Goal: Navigation & Orientation: Find specific page/section

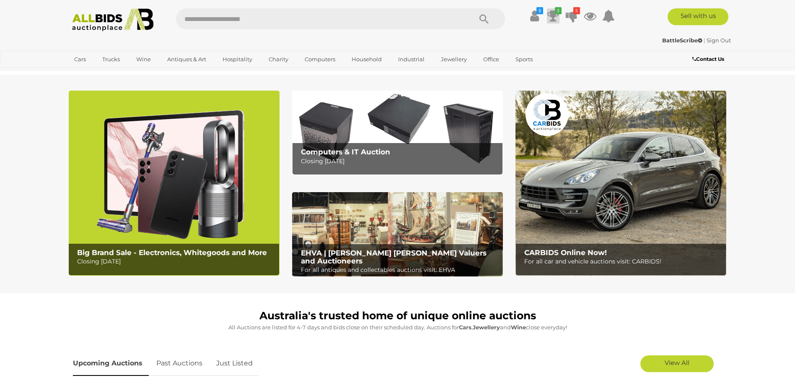
click at [550, 13] on icon at bounding box center [554, 15] width 12 height 15
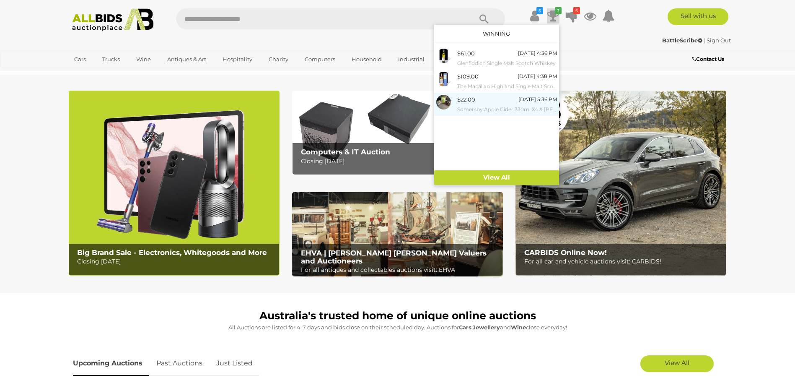
click at [505, 102] on div "$22.00 Tomorrow 5:36 PM Somersby Apple Cider 330ml X4 & Jim Beam Double Serve 3…" at bounding box center [507, 104] width 100 height 19
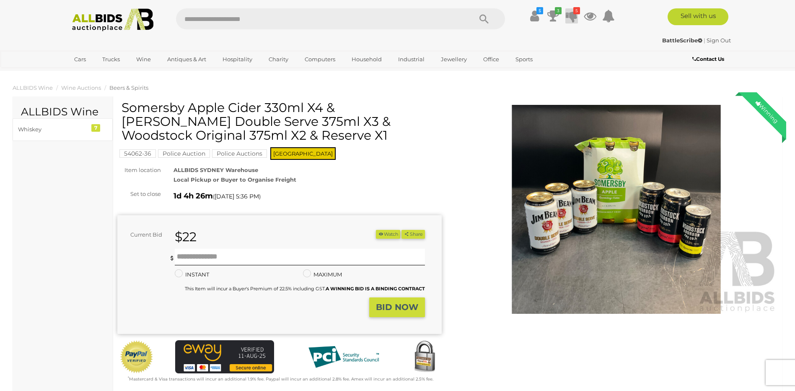
click at [576, 14] on icon at bounding box center [572, 15] width 12 height 15
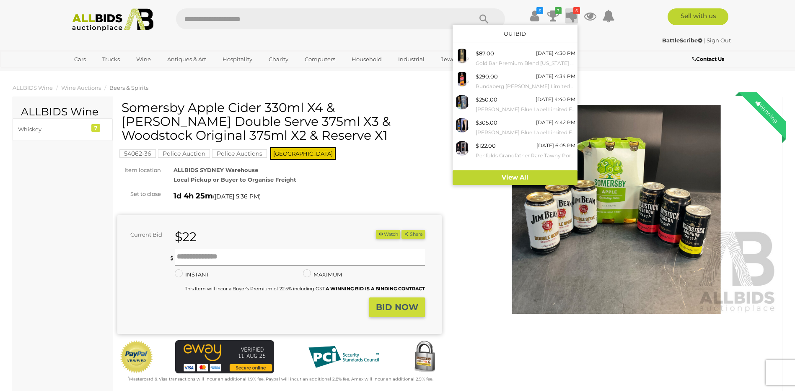
click at [598, 67] on ul "Cars Closing on Weekdays View All Cars Auctions" at bounding box center [342, 59] width 546 height 15
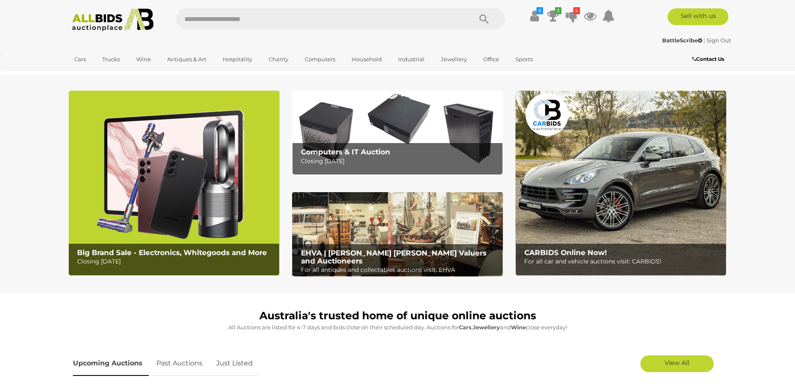
click at [196, 192] on img at bounding box center [174, 183] width 211 height 185
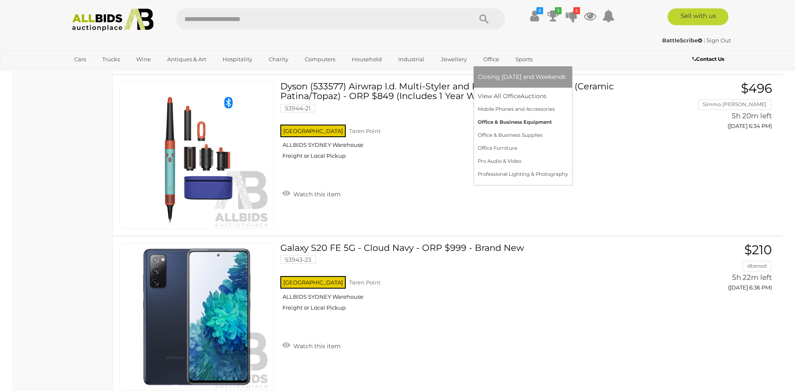
scroll to position [7882, 0]
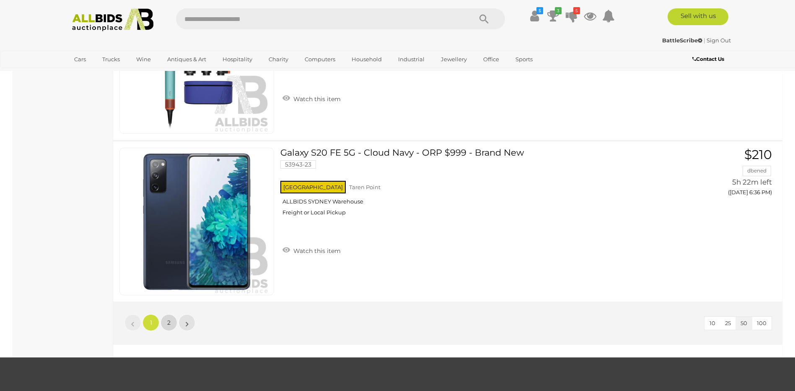
click at [168, 320] on span "2" at bounding box center [168, 323] width 3 height 8
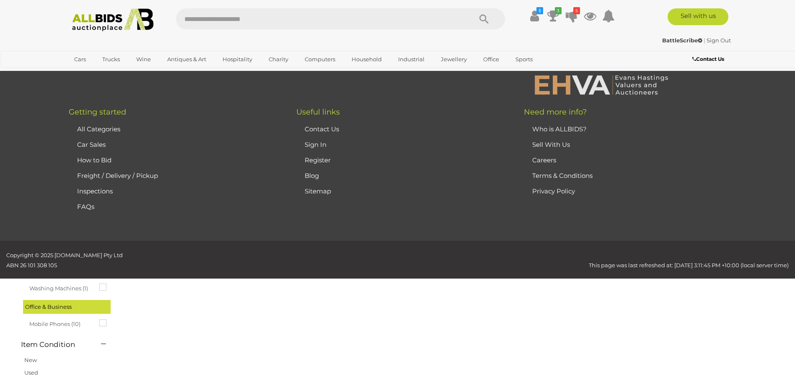
scroll to position [29, 0]
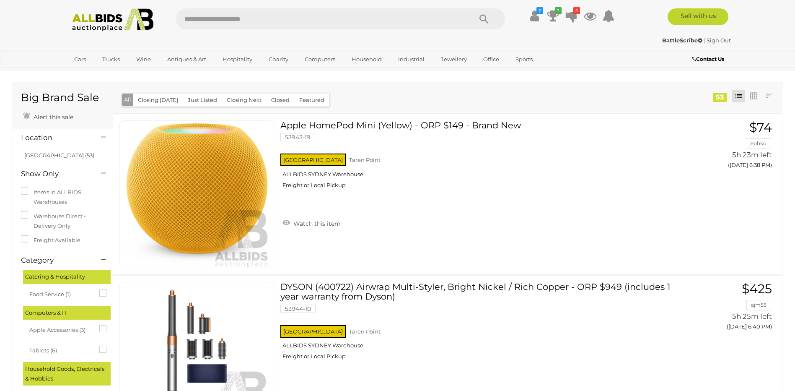
scroll to position [29, 0]
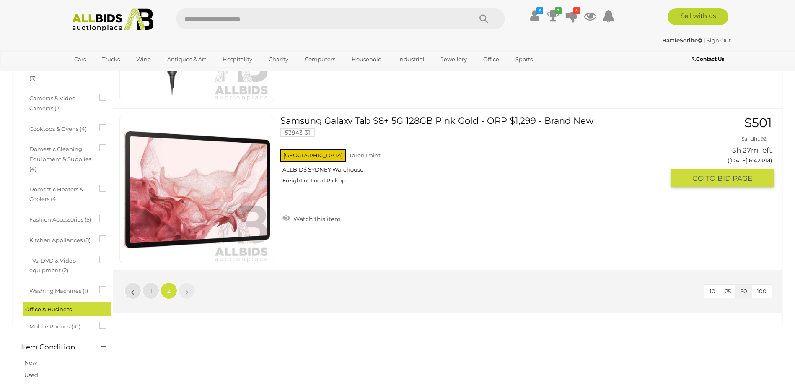
scroll to position [335, 0]
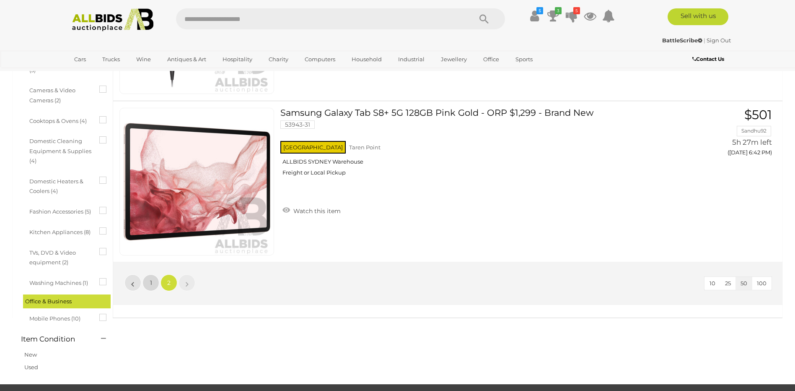
click at [151, 282] on span "1" at bounding box center [151, 283] width 2 height 8
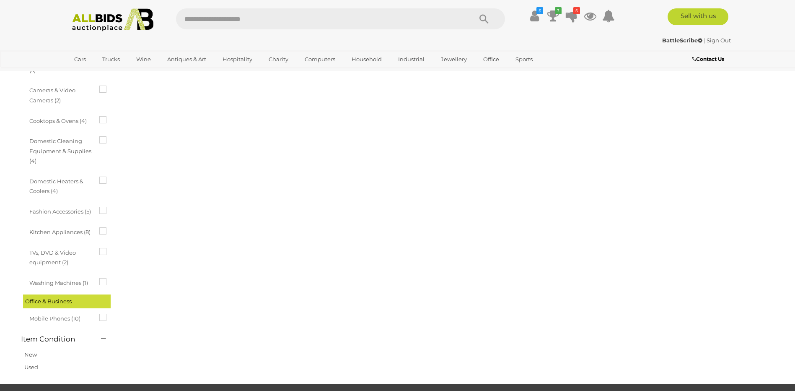
scroll to position [0, 0]
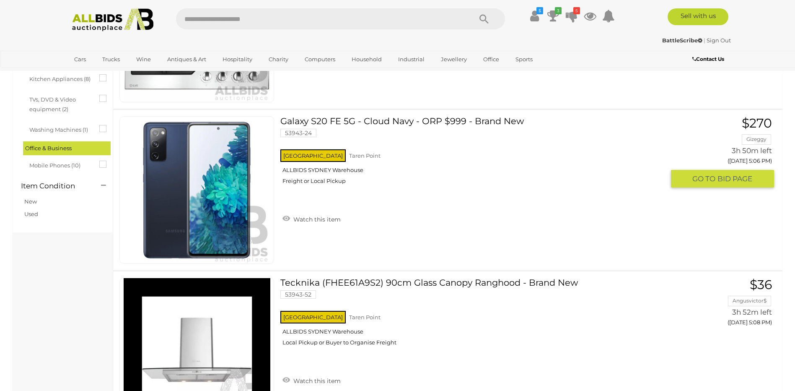
scroll to position [503, 0]
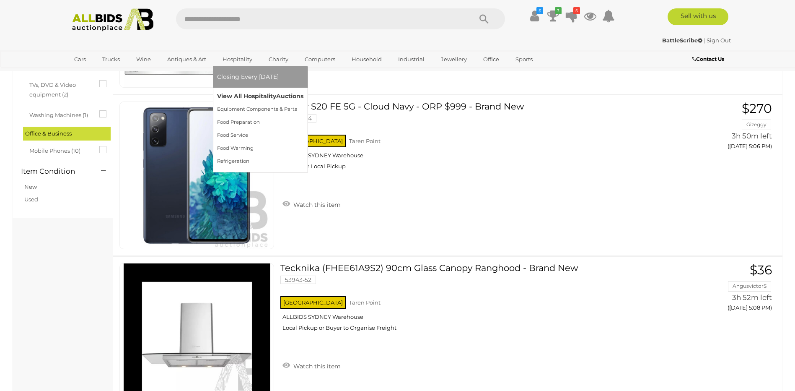
click at [247, 98] on link "View All Hospitality Auctions" at bounding box center [260, 96] width 86 height 13
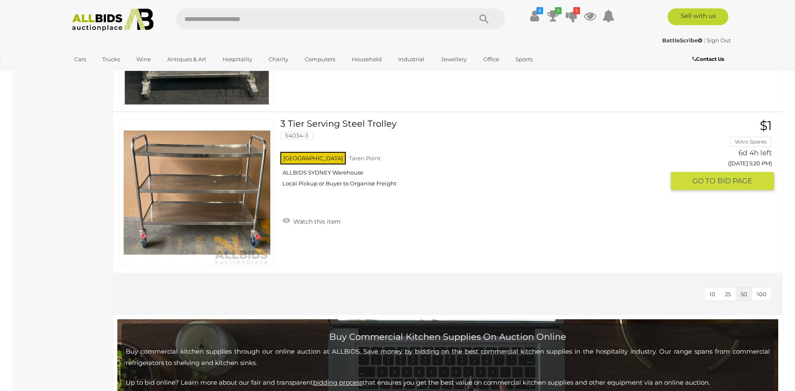
scroll to position [3857, 0]
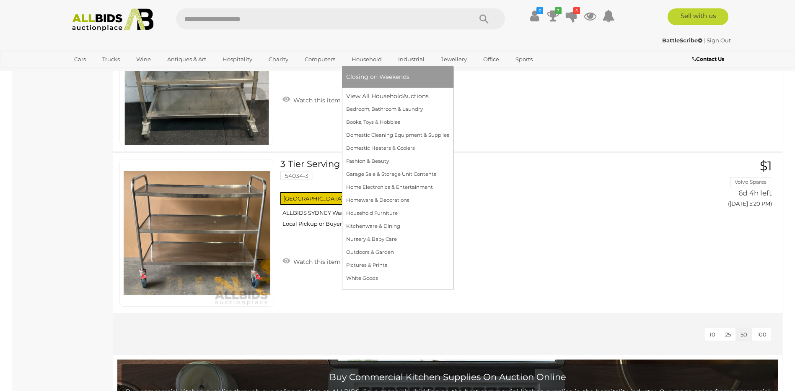
click at [357, 57] on link "Household" at bounding box center [366, 59] width 41 height 14
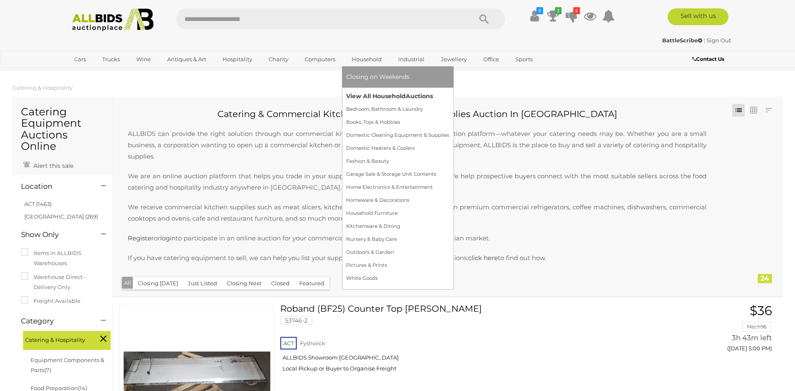
click at [363, 97] on link "View All Household Auctions" at bounding box center [397, 96] width 103 height 13
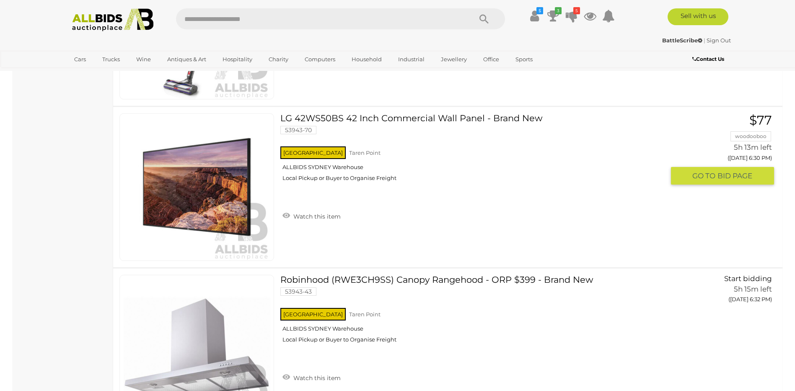
scroll to position [5325, 0]
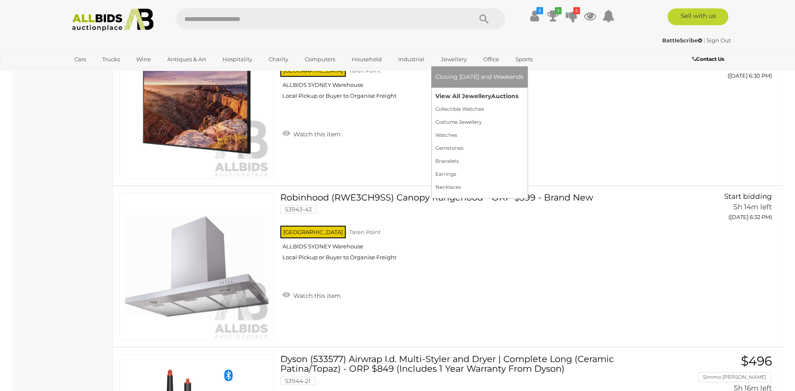
click at [448, 98] on link "View All Jewellery Auctions" at bounding box center [480, 96] width 88 height 13
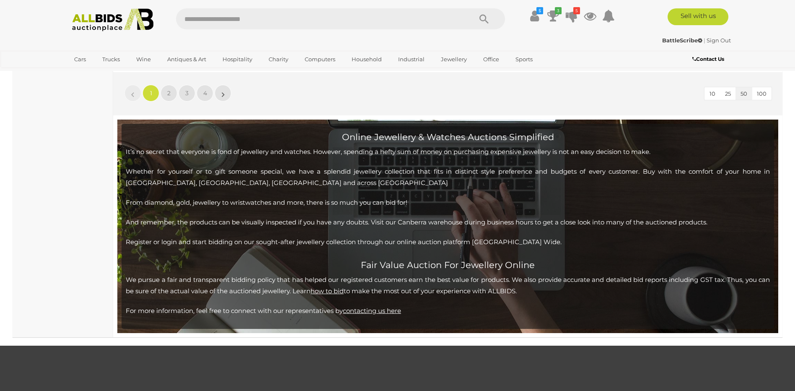
scroll to position [8134, 0]
